Goal: Information Seeking & Learning: Learn about a topic

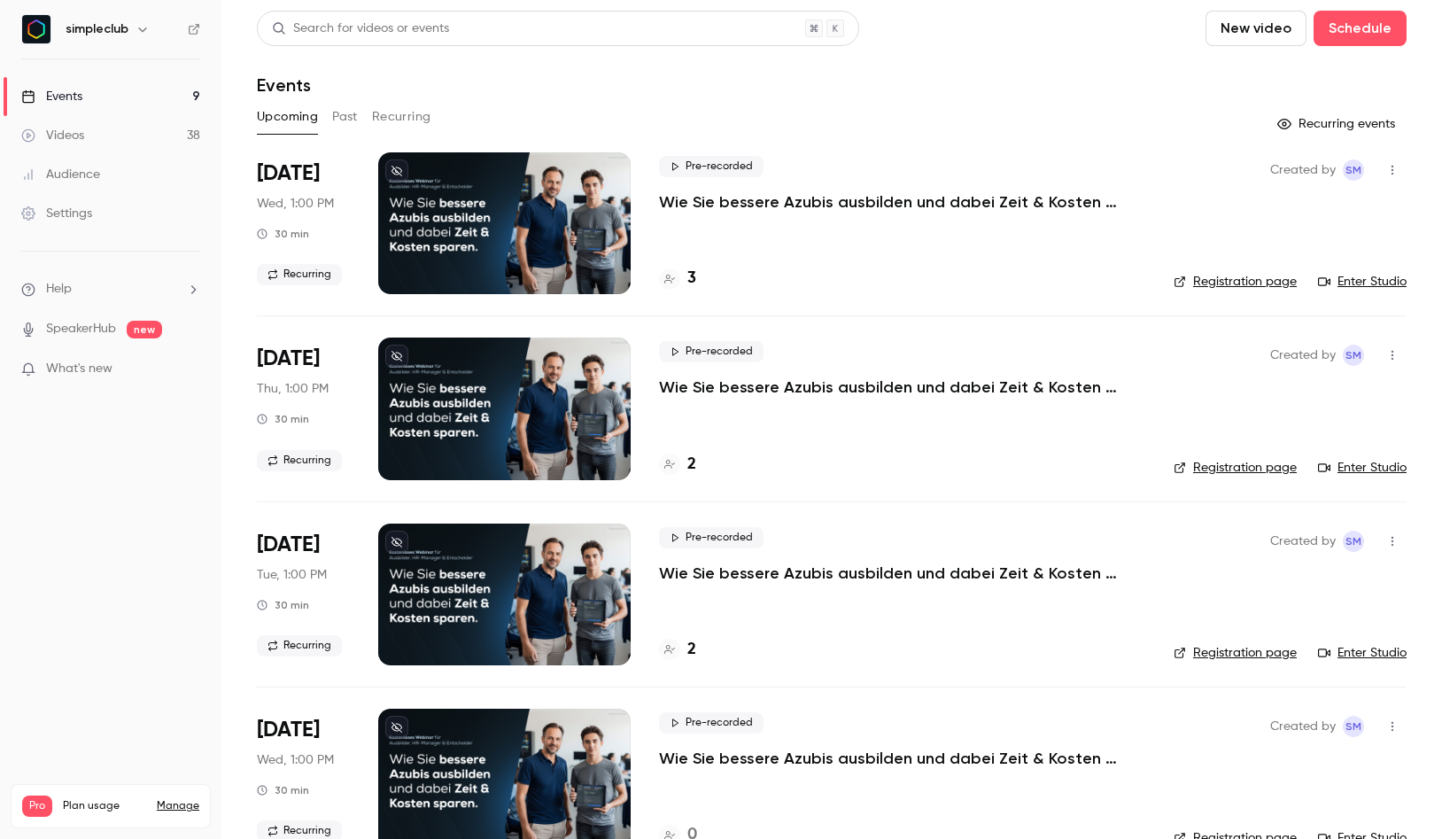
click at [351, 109] on button "Past" at bounding box center [345, 117] width 26 height 28
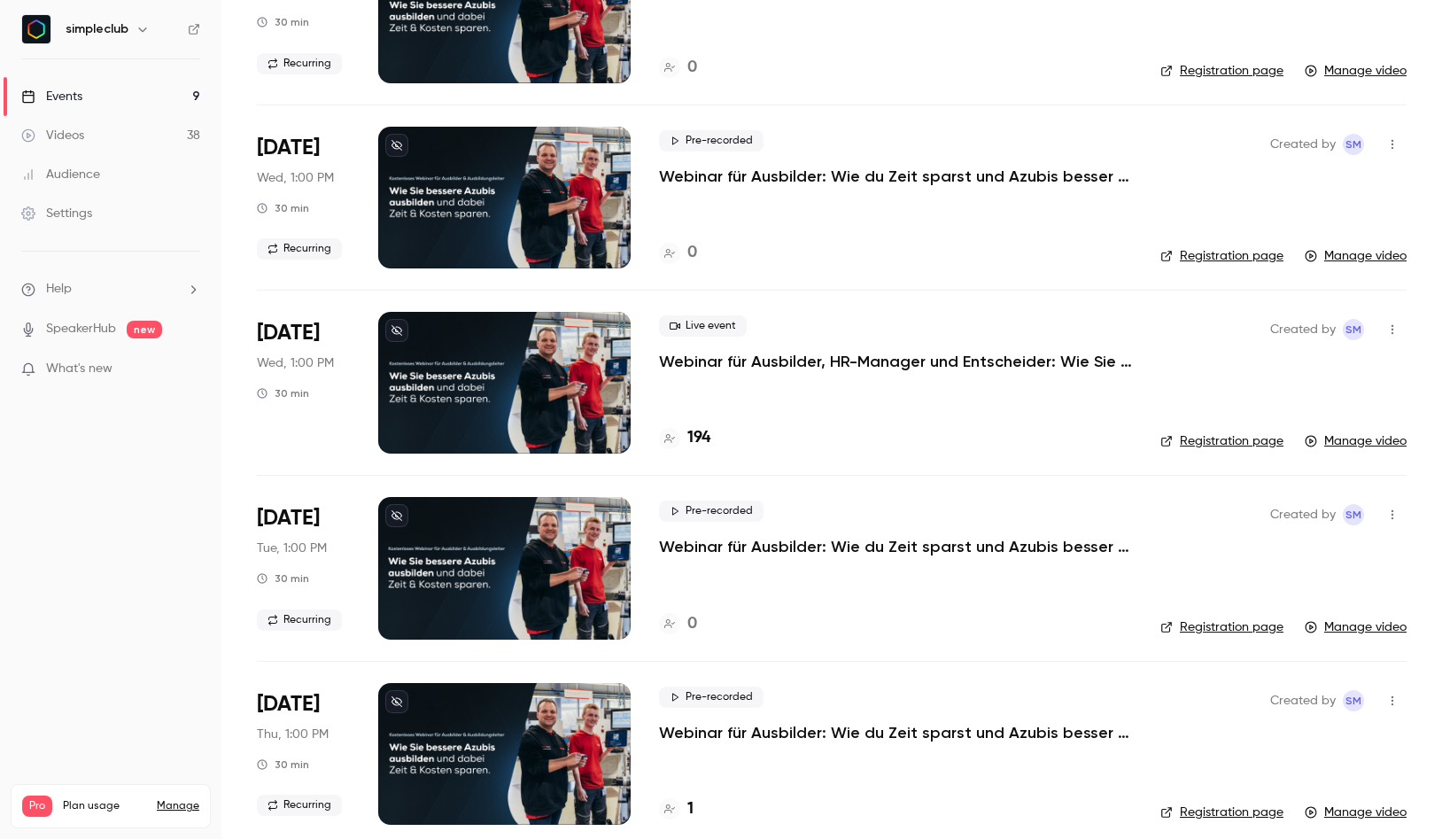
scroll to position [2848, 0]
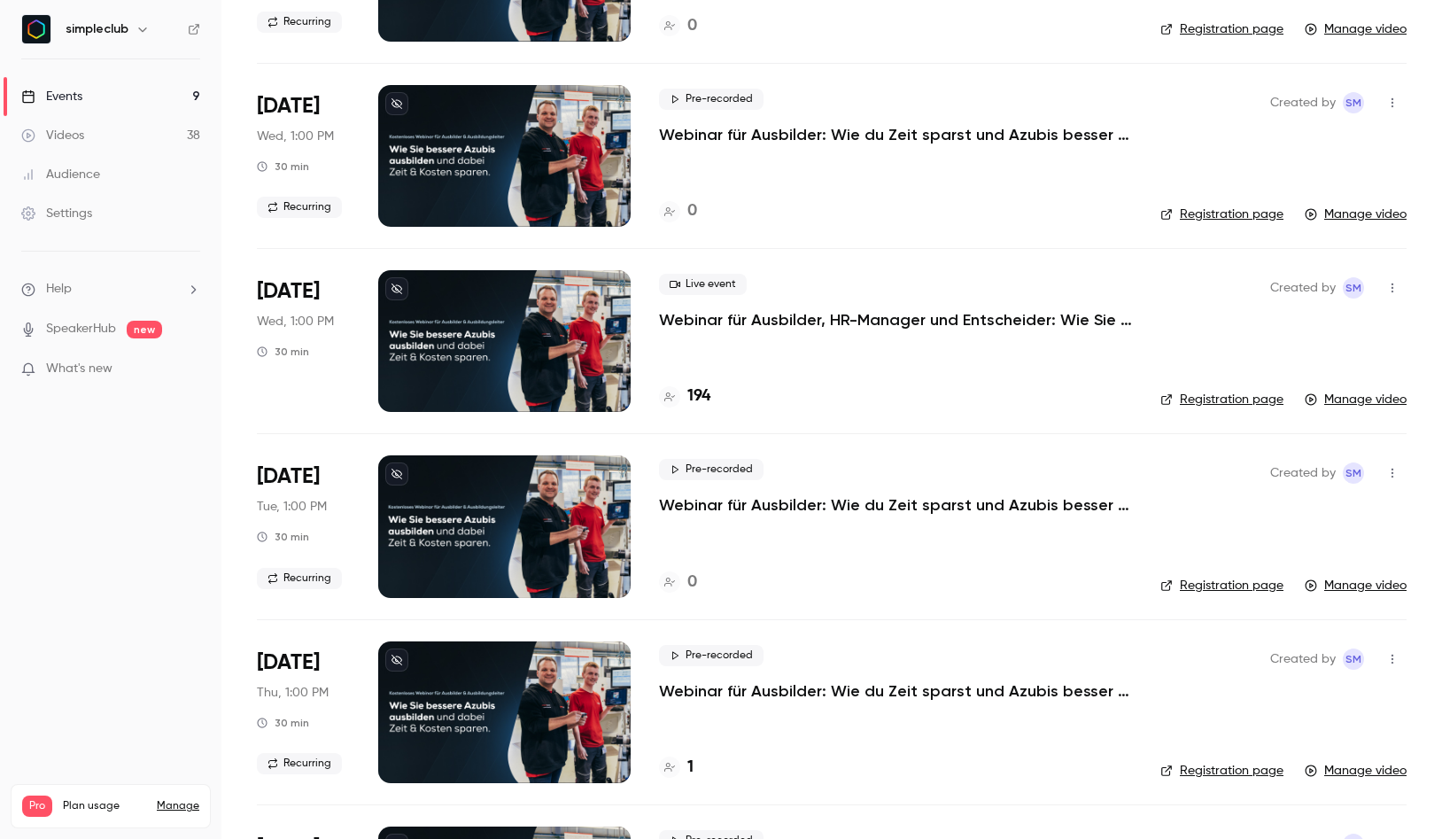
click at [743, 314] on p "Webinar für Ausbilder, HR-Manager und Entscheider: Wie Sie bessere Azubis ausbi…" at bounding box center [895, 319] width 473 height 21
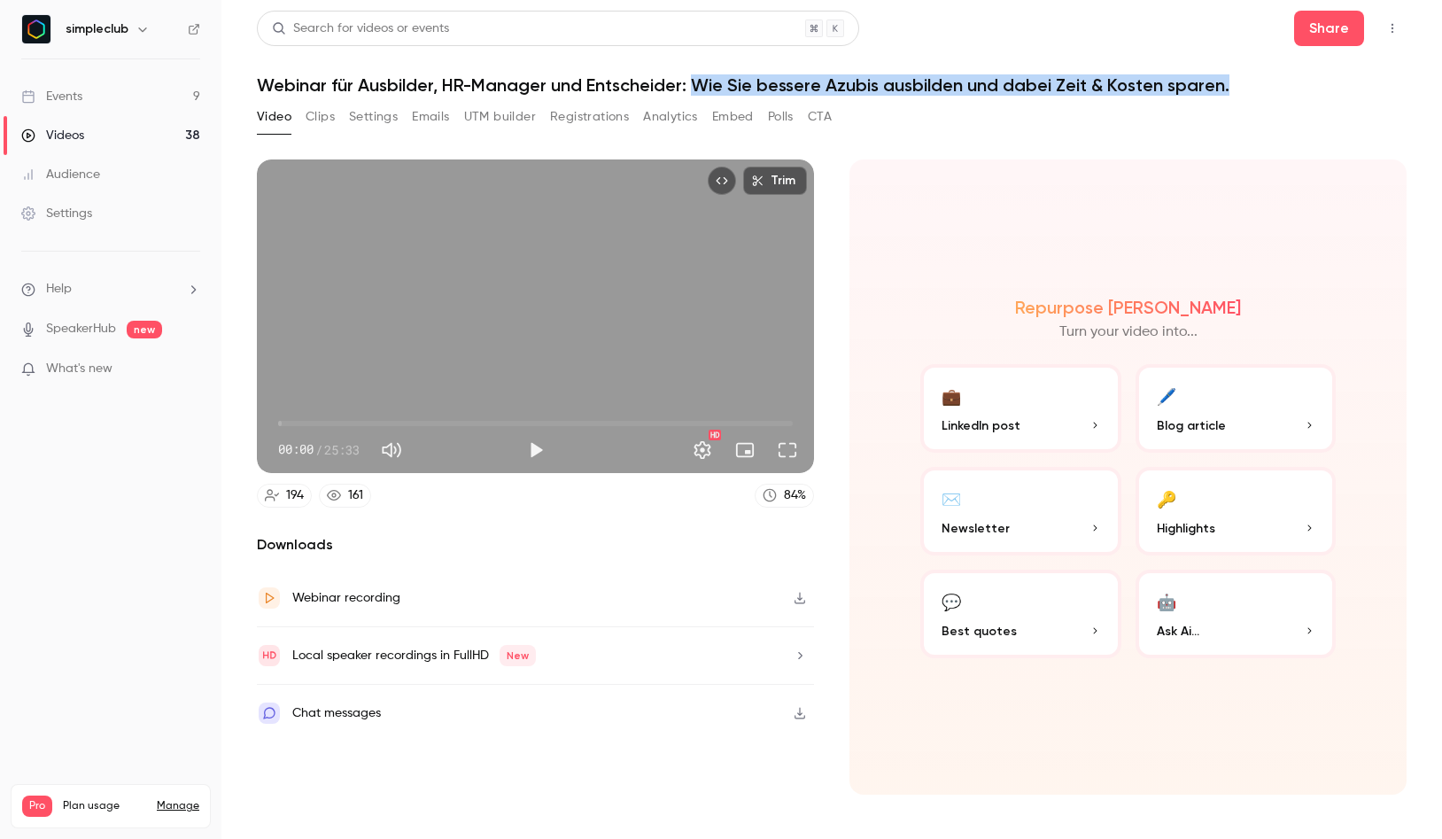
drag, startPoint x: 696, startPoint y: 89, endPoint x: 1246, endPoint y: 91, distance: 550.0
click at [1246, 91] on h1 "Webinar für Ausbilder, HR-Manager und Entscheider: Wie Sie bessere Azubis ausbi…" at bounding box center [831, 84] width 1149 height 21
copy h1 "Wie Sie bessere Azubis ausbilden und dabei Zeit & Kosten sparen."
